Goal: Transaction & Acquisition: Purchase product/service

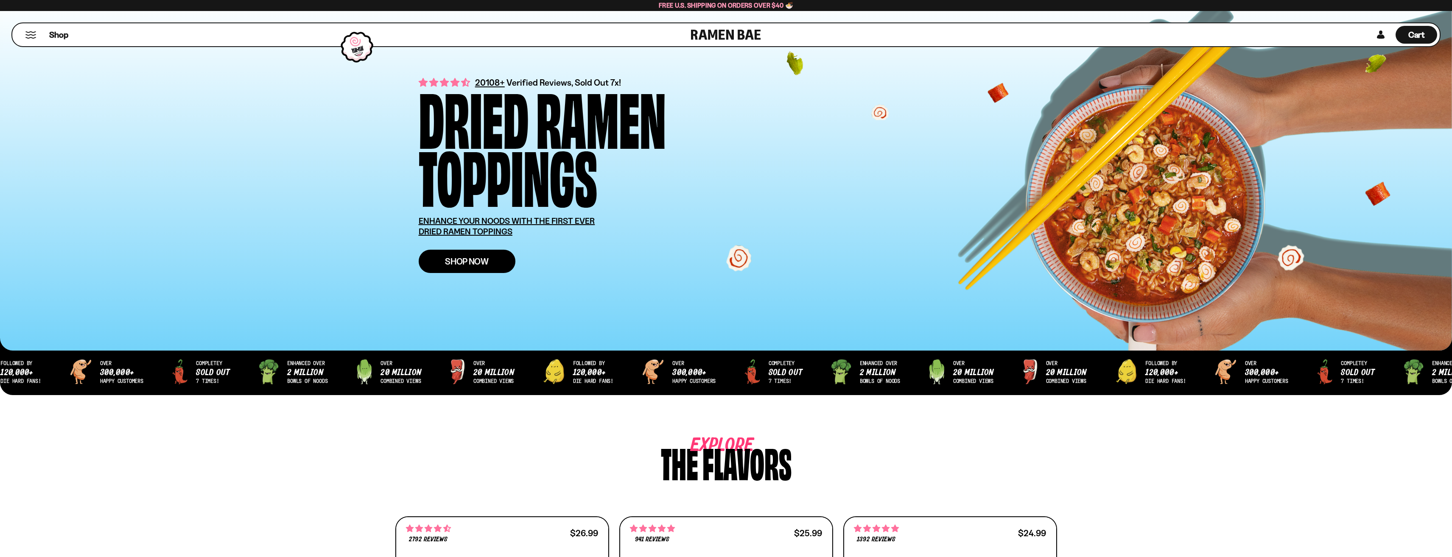
click at [475, 267] on link "Shop Now" at bounding box center [467, 261] width 97 height 23
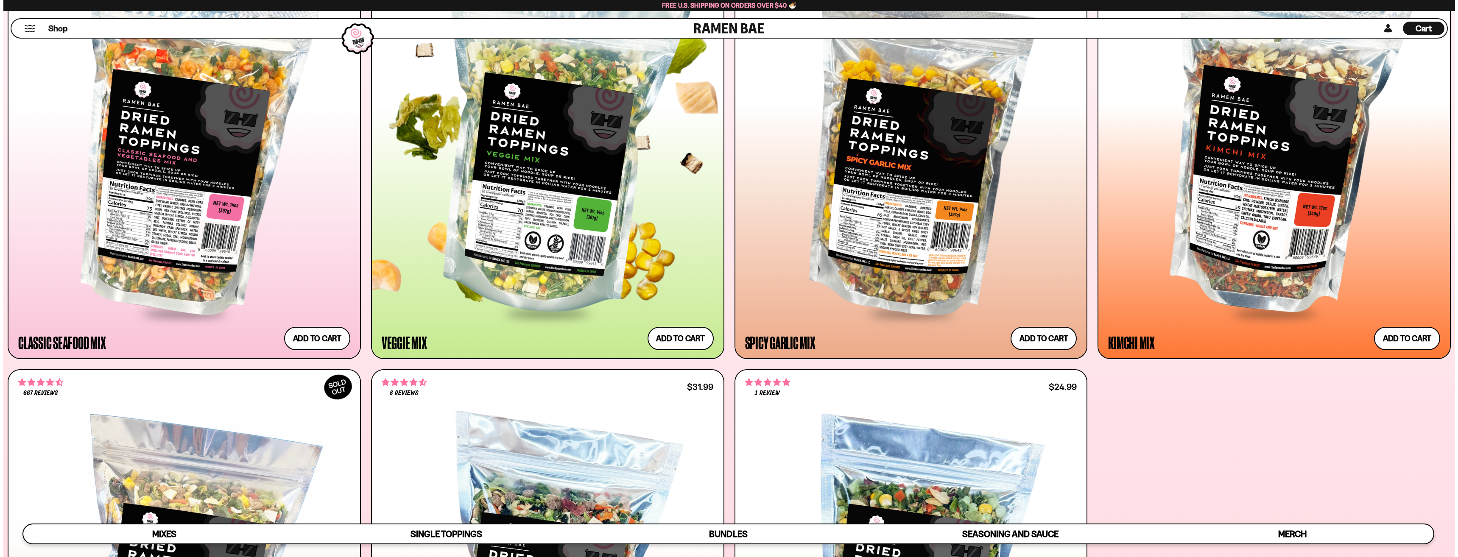
scroll to position [595, 0]
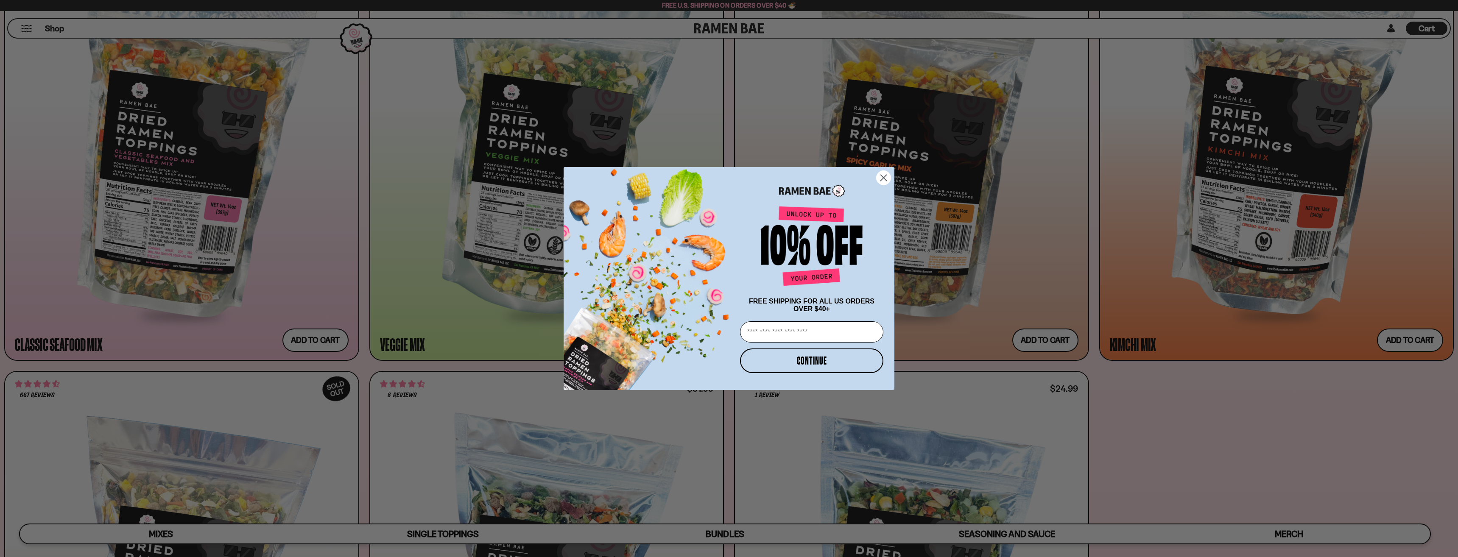
click at [884, 178] on circle "Close dialog" at bounding box center [884, 178] width 14 height 14
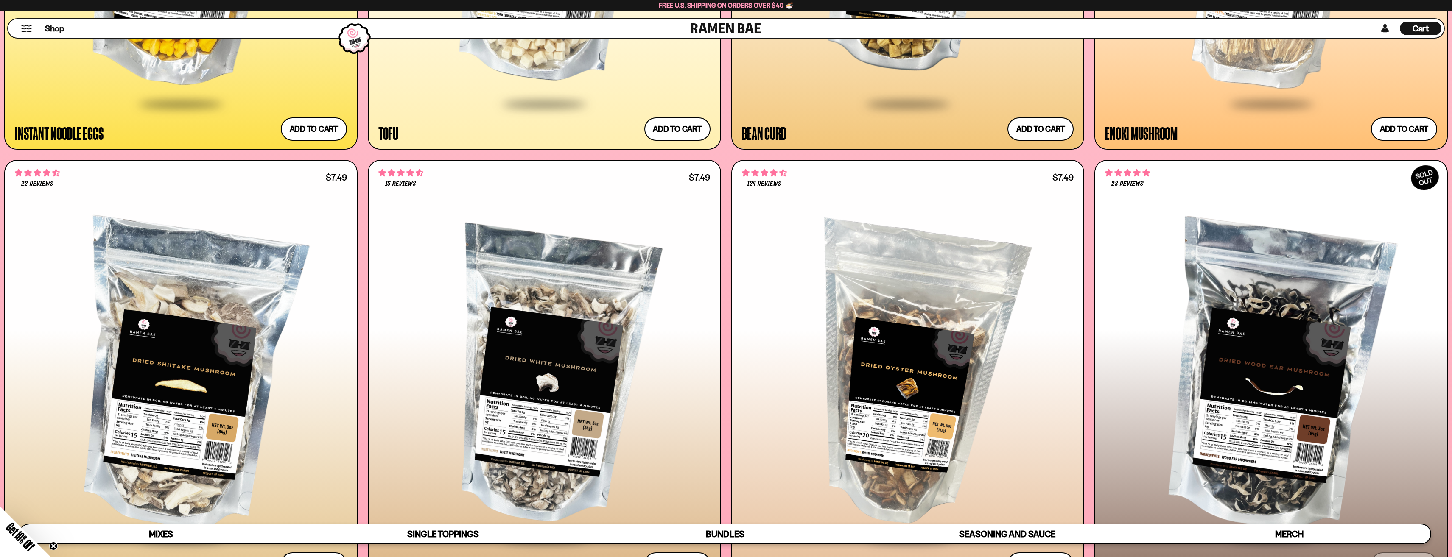
scroll to position [1866, 0]
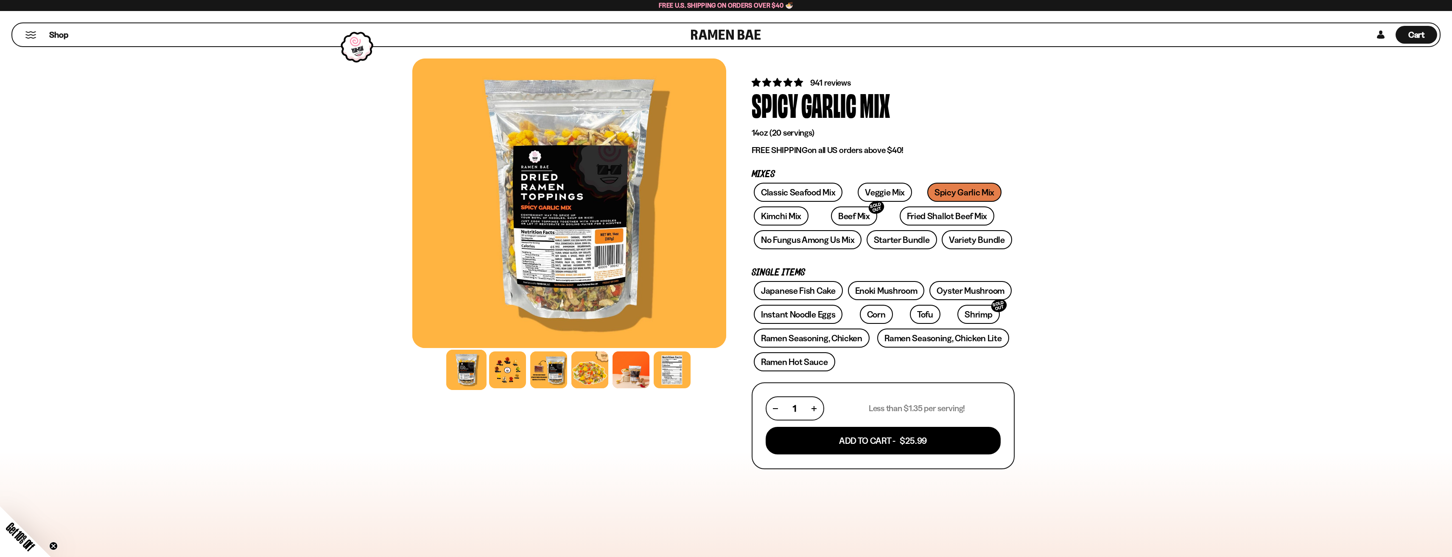
click at [579, 226] on div at bounding box center [569, 204] width 314 height 290
click at [576, 224] on div at bounding box center [569, 204] width 314 height 290
click at [561, 250] on div at bounding box center [569, 204] width 314 height 290
click at [515, 375] on div at bounding box center [507, 370] width 40 height 40
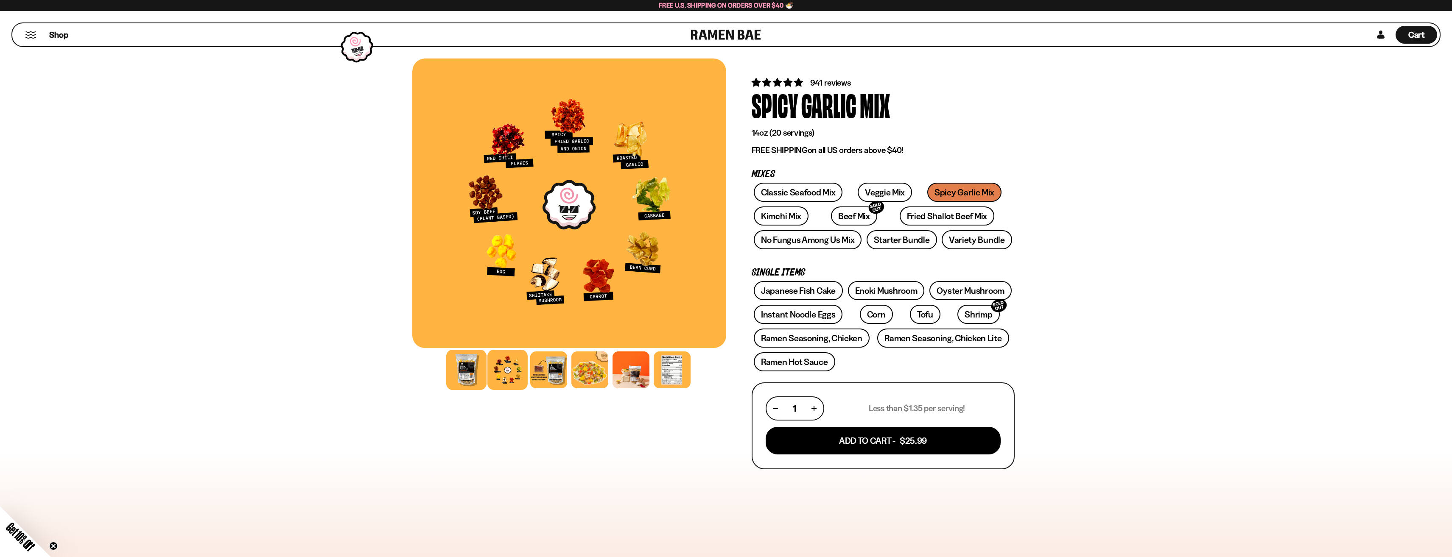
click at [476, 370] on div at bounding box center [466, 370] width 40 height 40
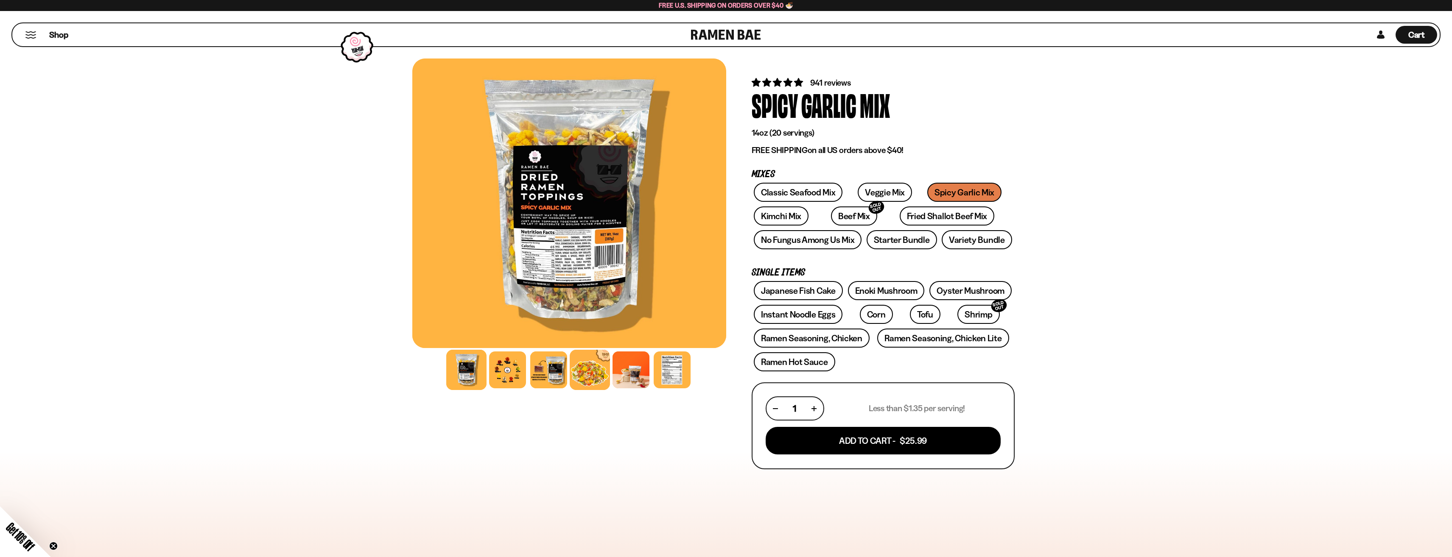
click at [581, 377] on div at bounding box center [590, 370] width 40 height 40
